Goal: Find specific page/section: Find specific page/section

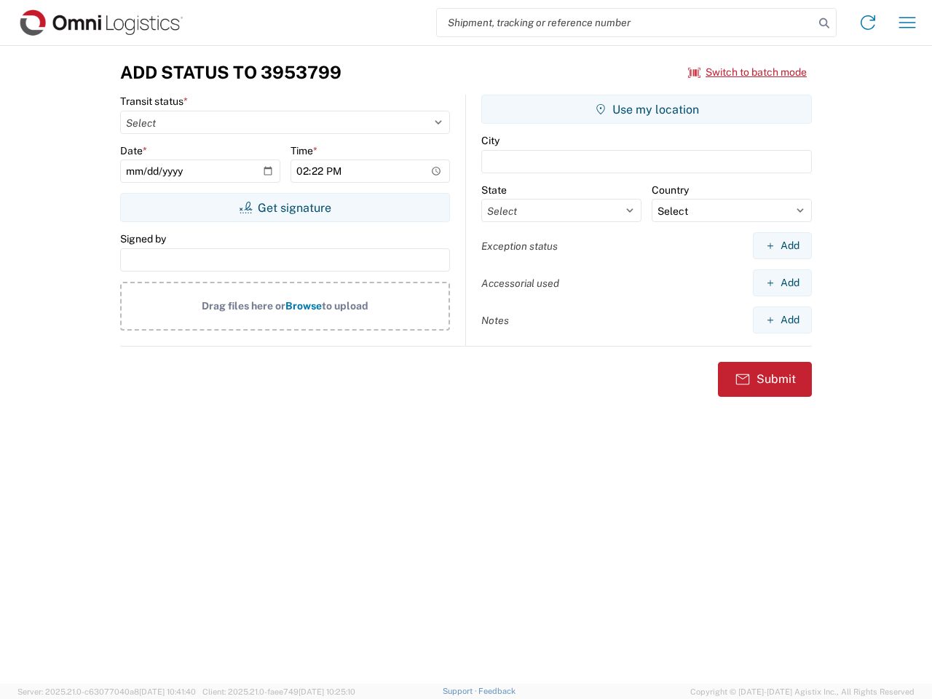
click at [625, 23] on input "search" at bounding box center [625, 23] width 377 height 28
click at [824, 23] on icon at bounding box center [824, 23] width 20 height 20
click at [868, 23] on icon at bounding box center [867, 22] width 23 height 23
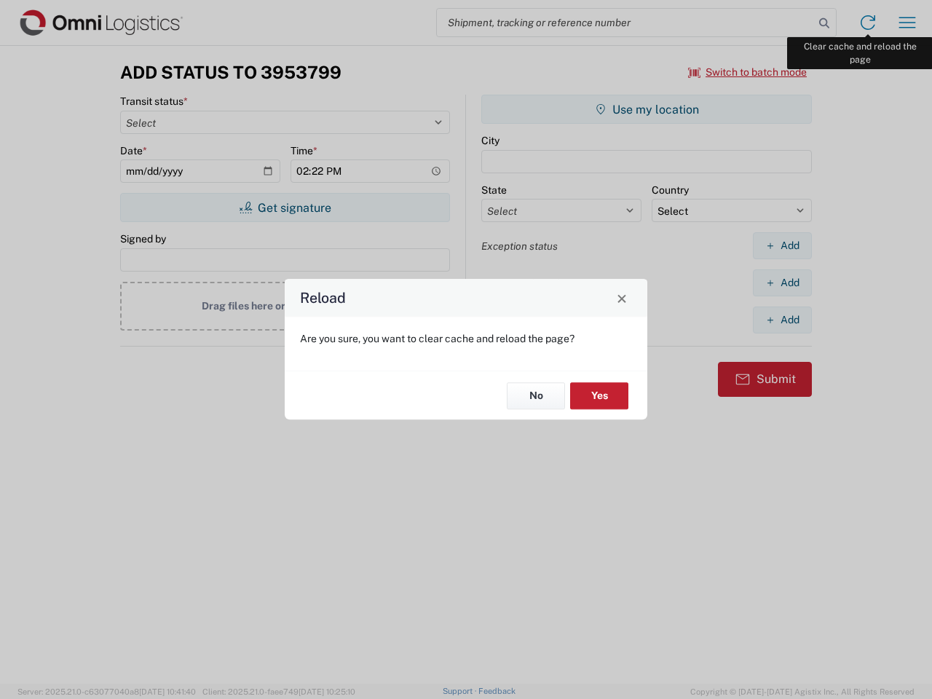
click at [907, 23] on div "Reload Are you sure, you want to clear cache and reload the page? No Yes" at bounding box center [466, 349] width 932 height 699
click at [748, 72] on div "Reload Are you sure, you want to clear cache and reload the page? No Yes" at bounding box center [466, 349] width 932 height 699
click at [285, 208] on div "Reload Are you sure, you want to clear cache and reload the page? No Yes" at bounding box center [466, 349] width 932 height 699
click at [647, 109] on div "Reload Are you sure, you want to clear cache and reload the page? No Yes" at bounding box center [466, 349] width 932 height 699
click at [782, 245] on div "Reload Are you sure, you want to clear cache and reload the page? No Yes" at bounding box center [466, 349] width 932 height 699
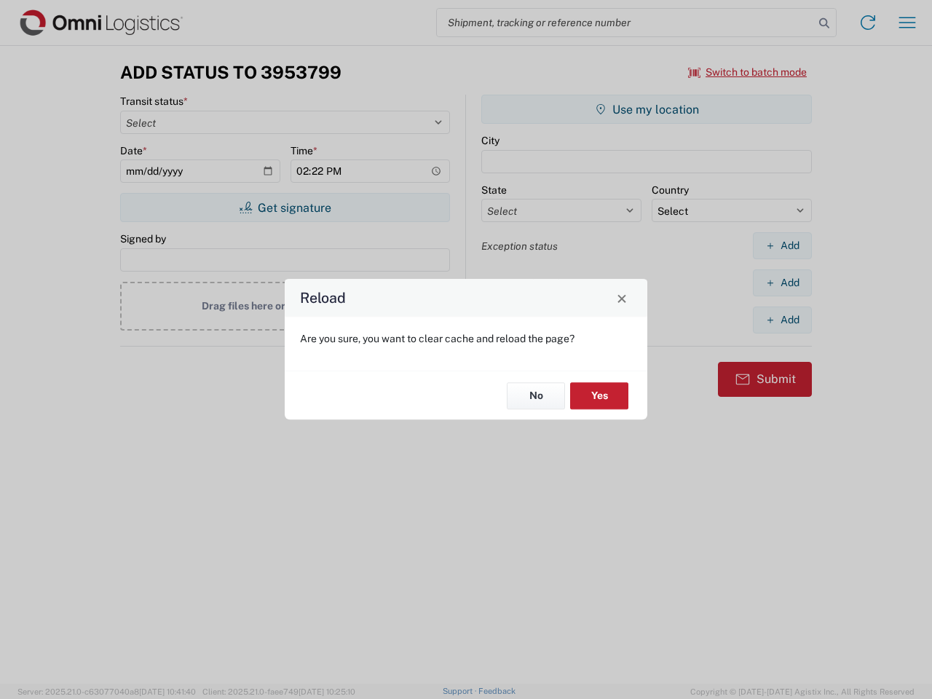
click at [782, 282] on div "Reload Are you sure, you want to clear cache and reload the page? No Yes" at bounding box center [466, 349] width 932 height 699
click at [782, 320] on div "Reload Are you sure, you want to clear cache and reload the page? No Yes" at bounding box center [466, 349] width 932 height 699
